Goal: Information Seeking & Learning: Find specific fact

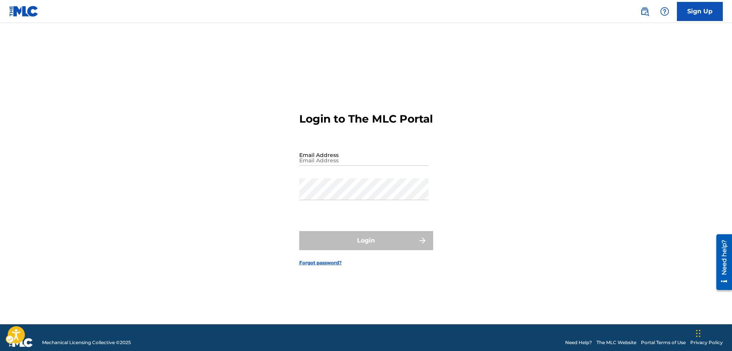
click at [425, 248] on div "Login" at bounding box center [366, 240] width 134 height 19
click at [422, 247] on div "Login" at bounding box center [366, 240] width 134 height 19
click at [641, 11] on img "Page Menu" at bounding box center [644, 11] width 9 height 9
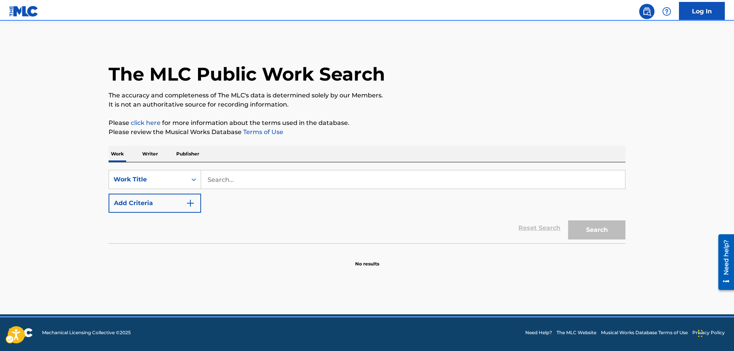
click at [613, 228] on div "Search" at bounding box center [594, 228] width 61 height 31
click at [605, 229] on div "Search" at bounding box center [594, 228] width 61 height 31
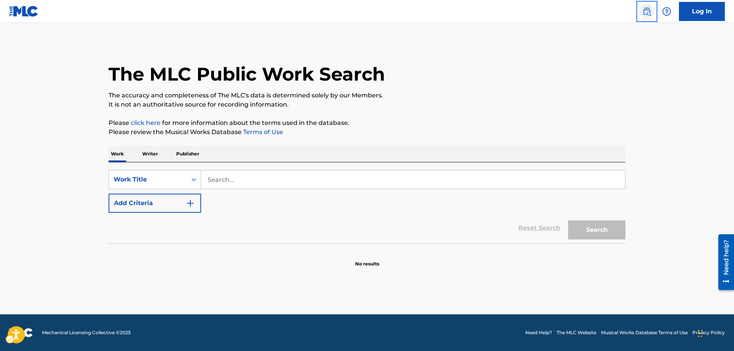
click at [647, 10] on img "Page Menu" at bounding box center [646, 11] width 9 height 9
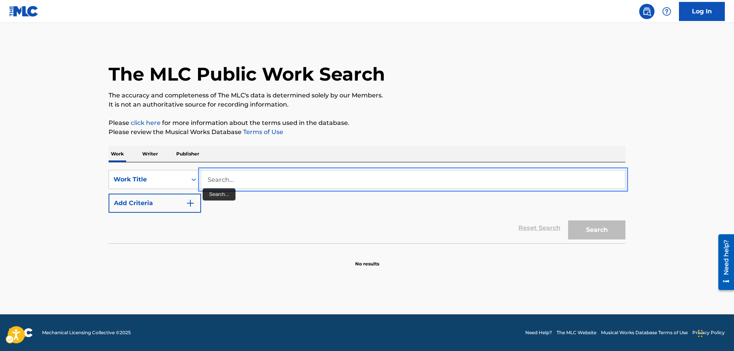
click at [205, 179] on input "Search..." at bounding box center [413, 180] width 424 height 18
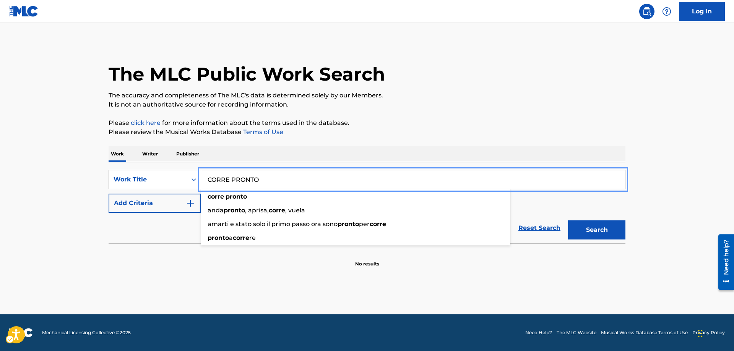
type input "CORRE PRONTO"
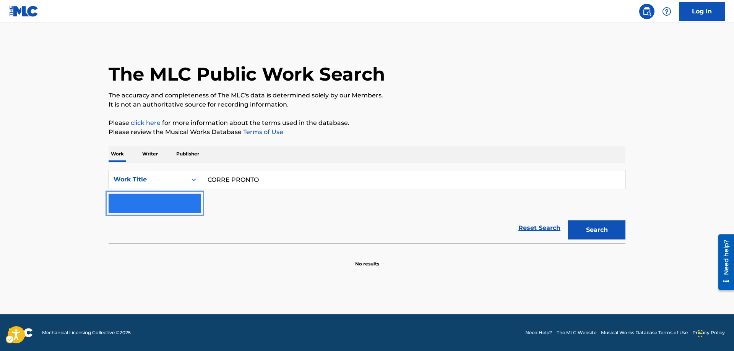
click at [195, 204] on img "Search Form" at bounding box center [190, 203] width 9 height 9
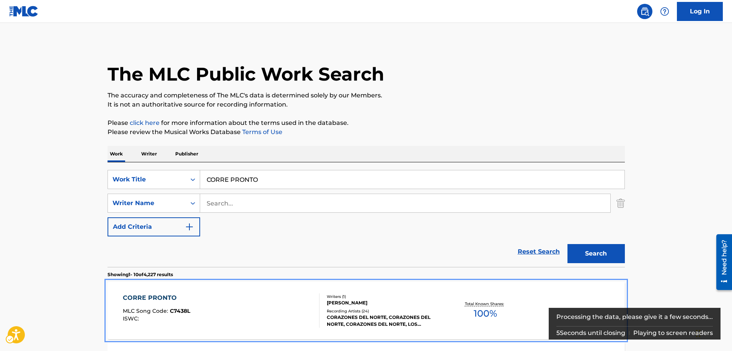
click at [184, 312] on span "C7438L" at bounding box center [180, 311] width 20 height 7
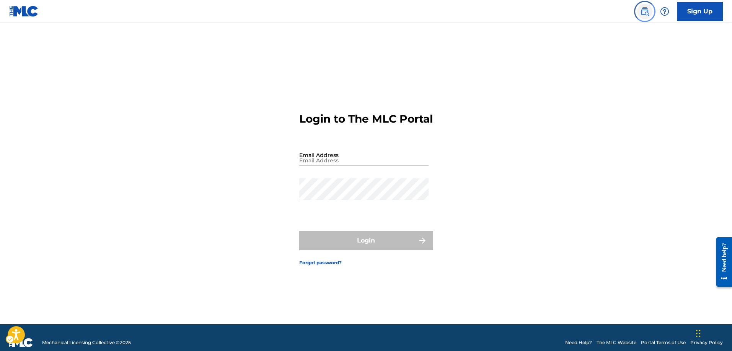
click at [643, 13] on img "Page Menu" at bounding box center [644, 11] width 9 height 9
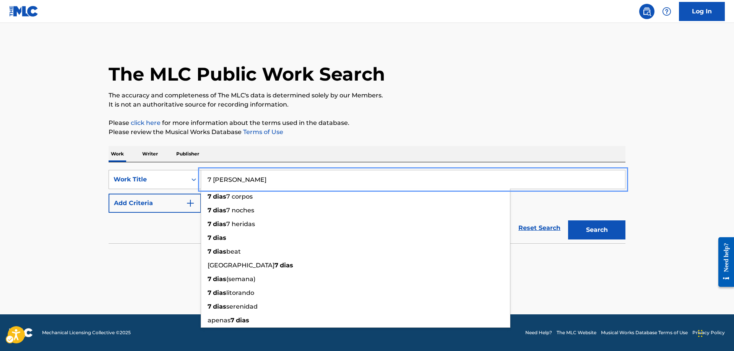
type input "7 [PERSON_NAME]"
click at [195, 183] on icon "On" at bounding box center [194, 180] width 8 height 8
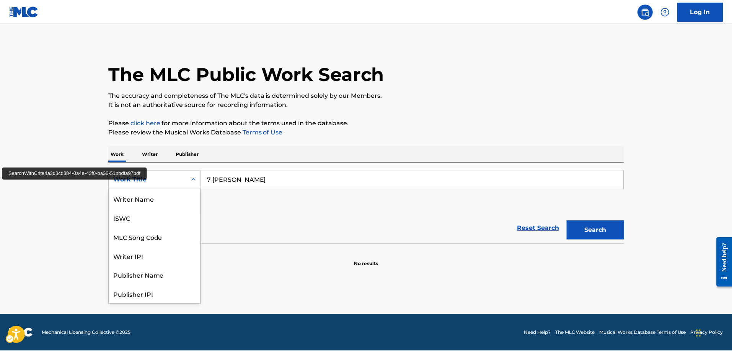
scroll to position [38, 0]
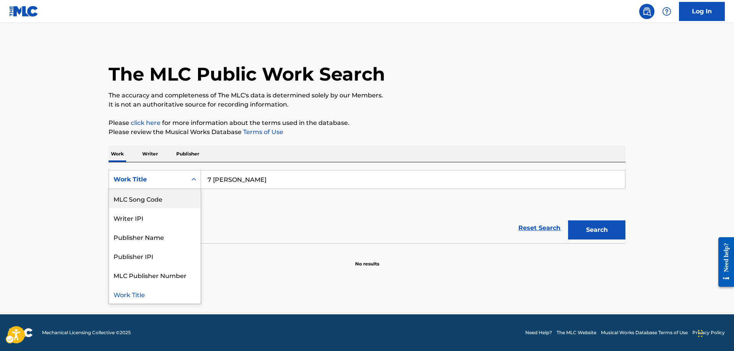
click at [195, 180] on icon "On" at bounding box center [194, 179] width 5 height 3
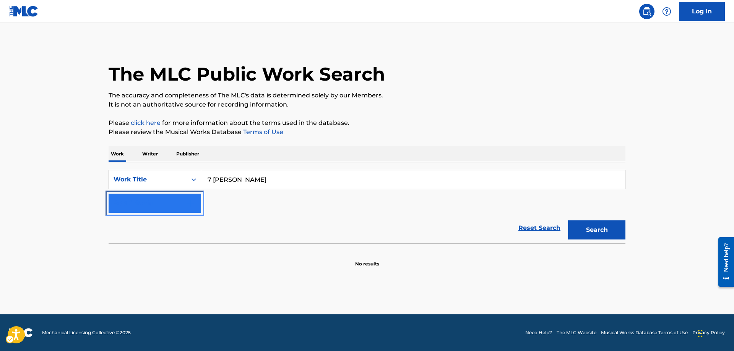
click at [194, 203] on img "Search Form" at bounding box center [190, 203] width 9 height 9
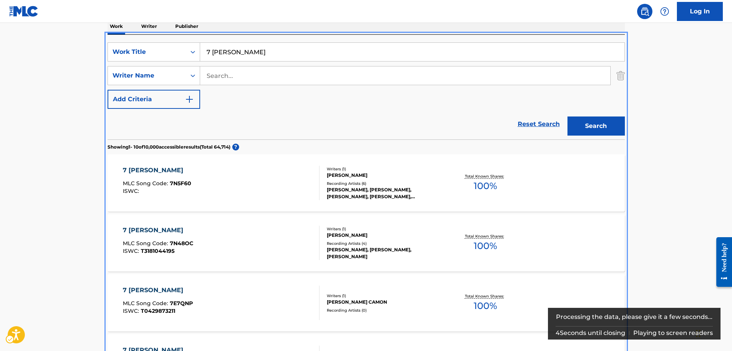
scroll to position [114, 0]
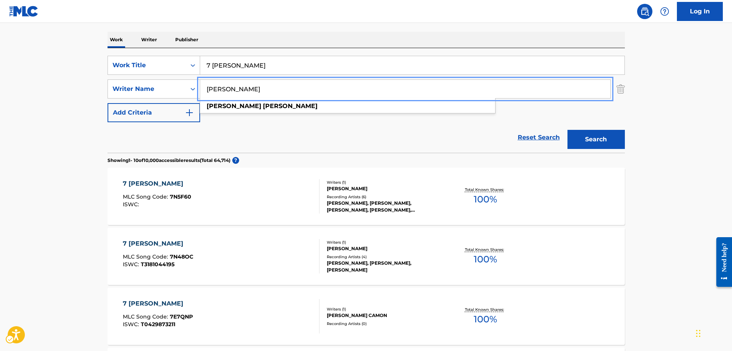
type input "[PERSON_NAME]"
click at [593, 138] on button "Search" at bounding box center [595, 139] width 57 height 19
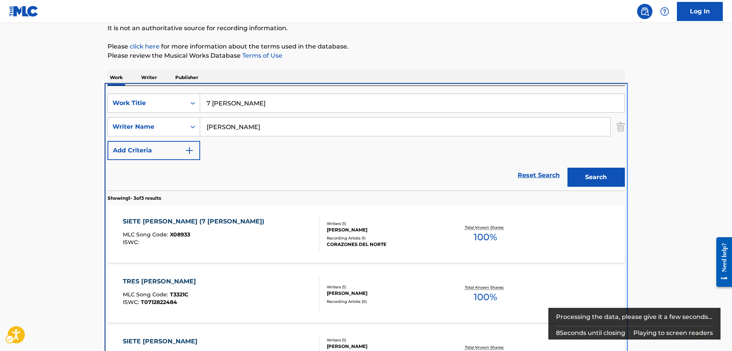
scroll to position [144, 0]
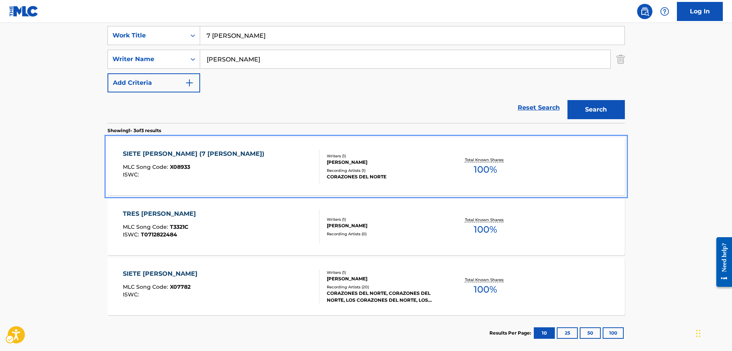
click at [184, 166] on span "X08933" at bounding box center [180, 167] width 20 height 7
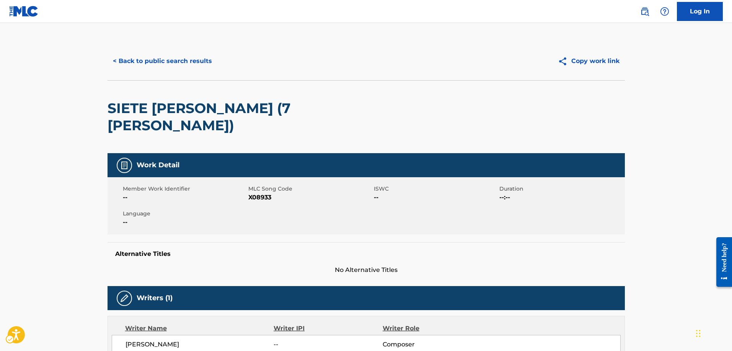
drag, startPoint x: 644, startPoint y: 0, endPoint x: 675, endPoint y: 13, distance: 33.1
click at [675, 13] on div "Public Search Log In" at bounding box center [677, 11] width 90 height 19
click at [653, 54] on main "< Back to public search results Copy work link SIETE [PERSON_NAME] (7 [PERSON_N…" at bounding box center [366, 293] width 732 height 541
click at [114, 62] on button "< Back to public search results" at bounding box center [162, 61] width 110 height 19
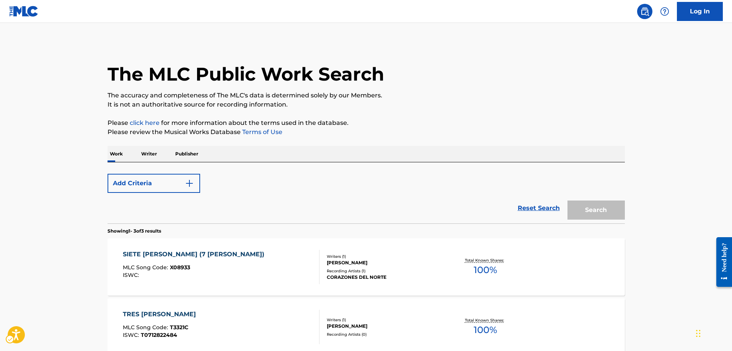
scroll to position [141, 0]
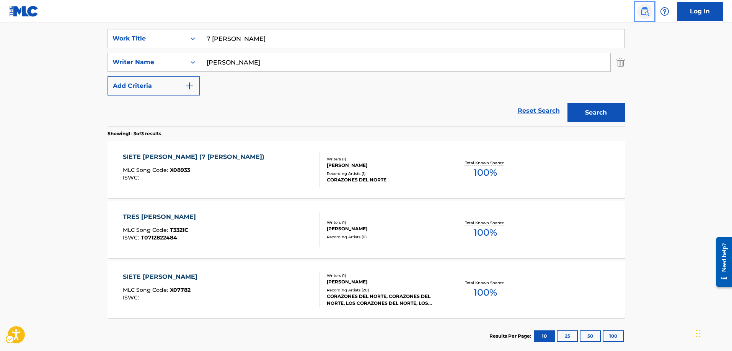
click at [641, 15] on img "Page Menu" at bounding box center [644, 11] width 9 height 9
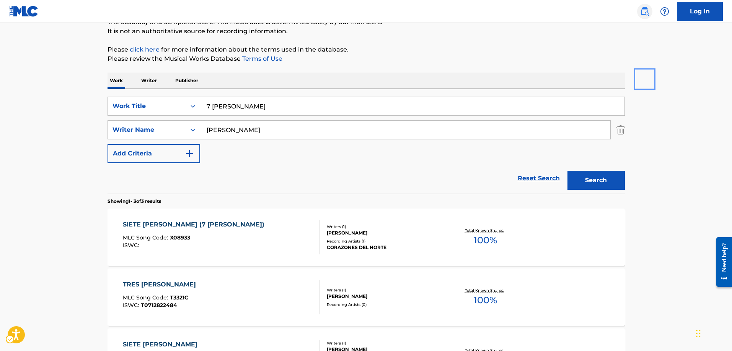
scroll to position [76, 0]
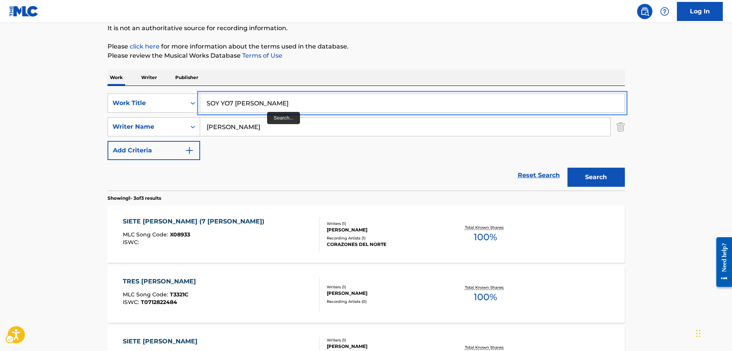
click at [256, 105] on input "SOY YO7 [PERSON_NAME]" at bounding box center [412, 103] width 424 height 18
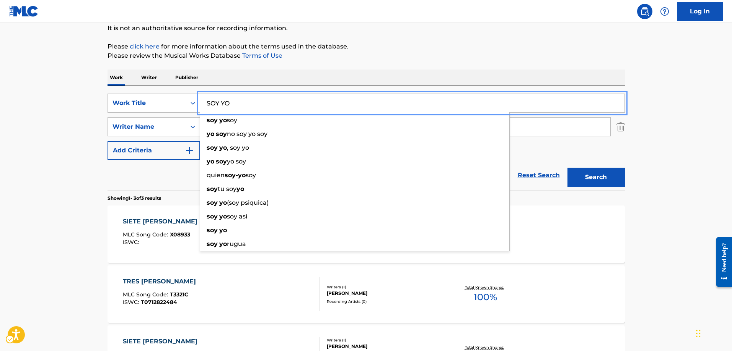
type input "SOY YO"
click at [567, 168] on button "Search" at bounding box center [595, 177] width 57 height 19
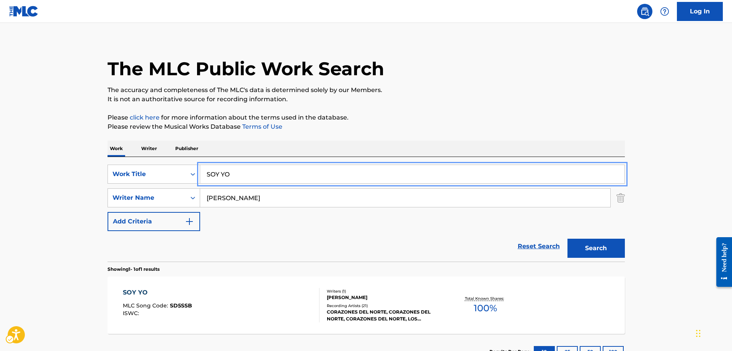
scroll to position [65, 0]
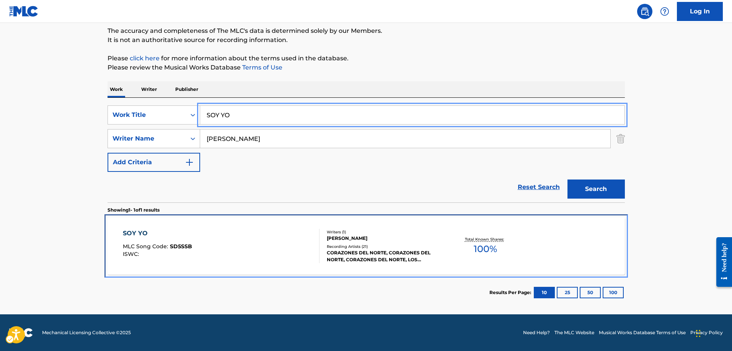
click at [182, 245] on span "SD5SSB" at bounding box center [181, 246] width 22 height 7
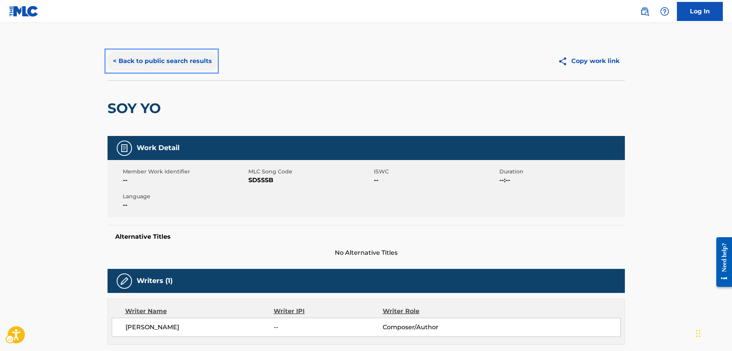
click at [113, 62] on button "< Back to public search results" at bounding box center [162, 61] width 110 height 19
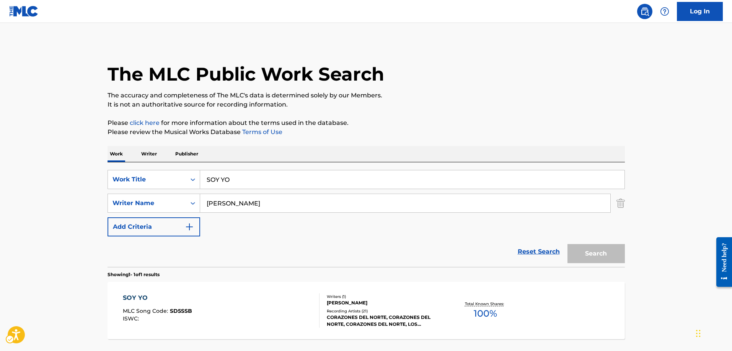
scroll to position [21, 0]
